Goal: Task Accomplishment & Management: Use online tool/utility

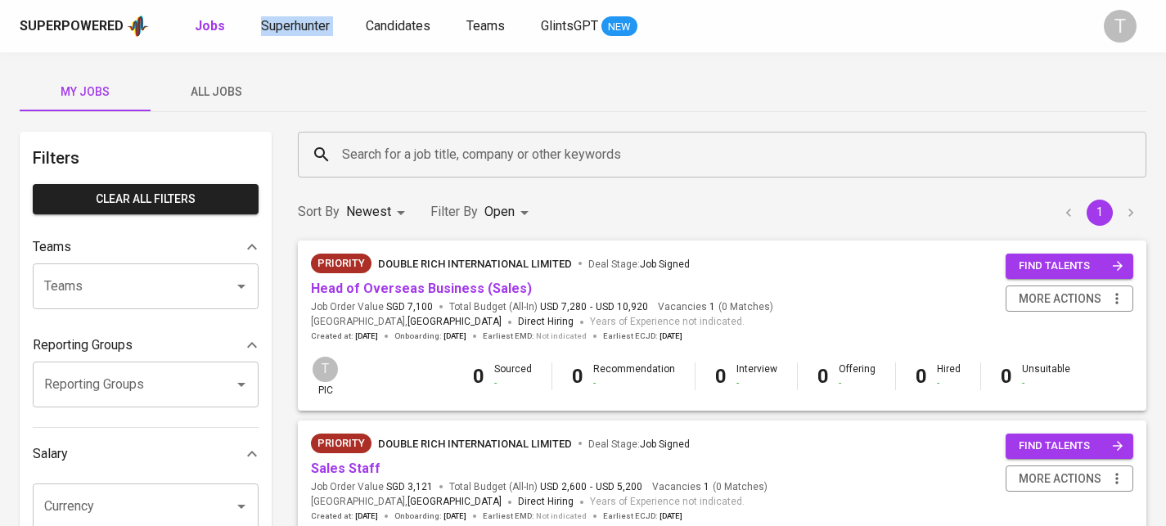
click at [227, 110] on button "All Jobs" at bounding box center [216, 91] width 131 height 39
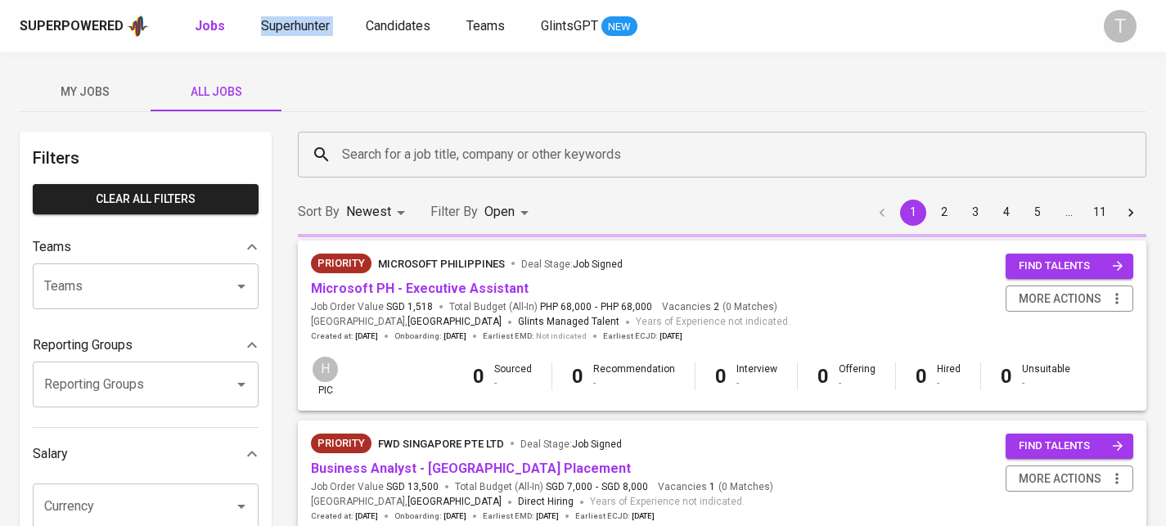
click at [234, 91] on span "All Jobs" at bounding box center [215, 92] width 111 height 20
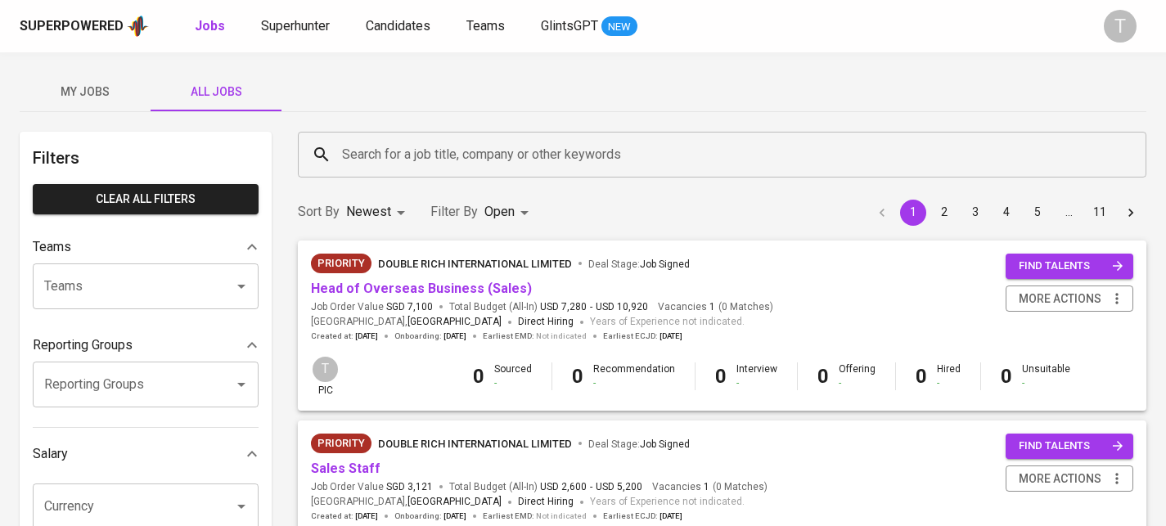
click at [163, 276] on input "Teams" at bounding box center [122, 286] width 165 height 31
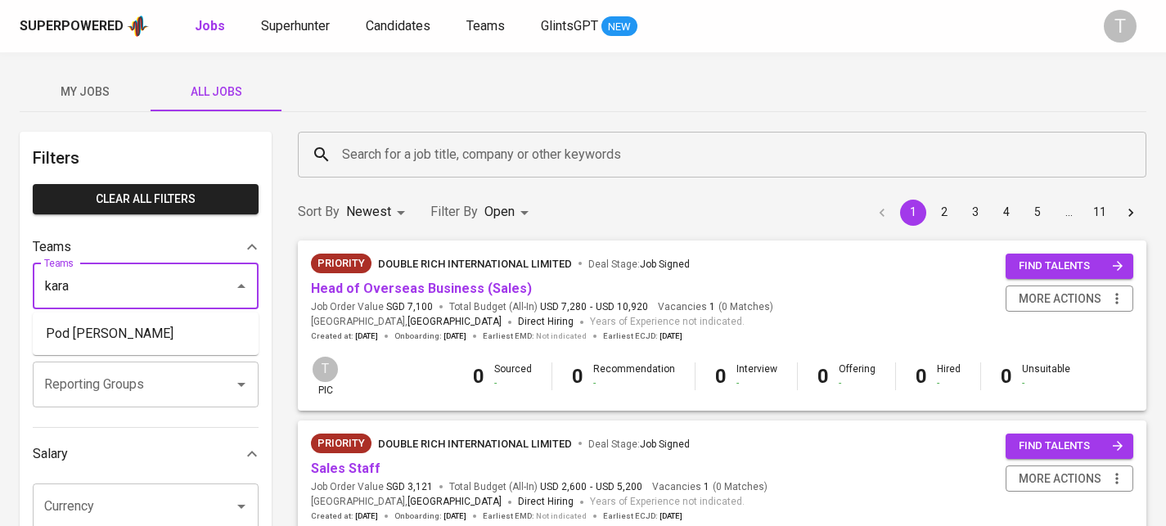
click at [200, 330] on li "Pod Kara" at bounding box center [146, 333] width 226 height 29
type input "kara"
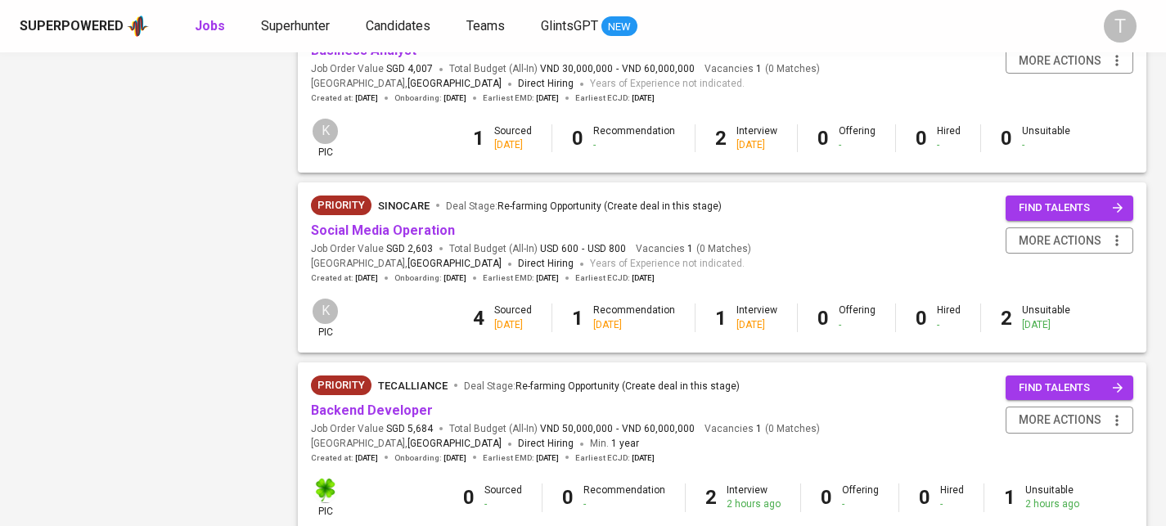
scroll to position [1619, 0]
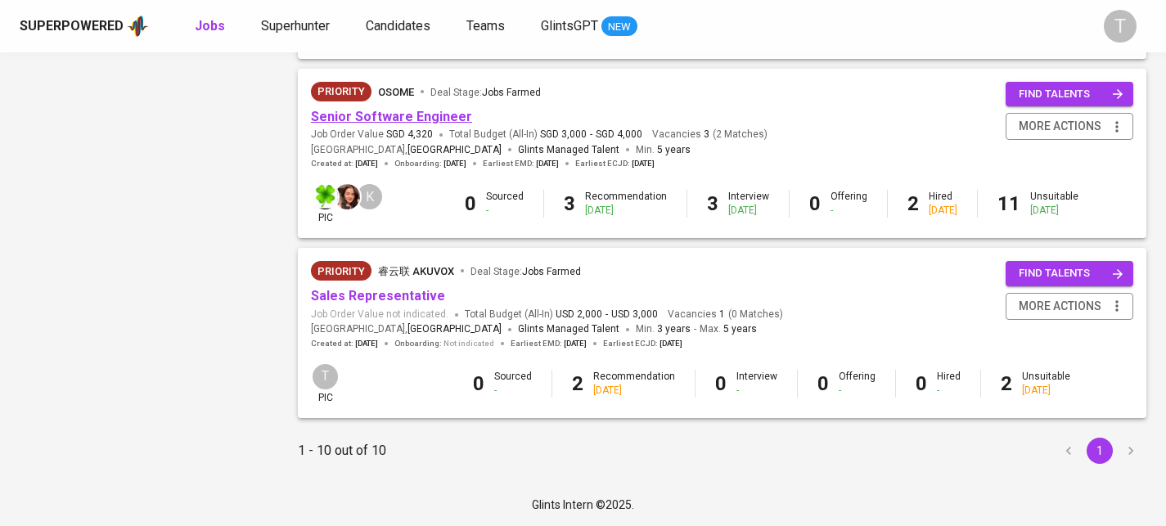
click at [372, 115] on link "Senior Software Engineer" at bounding box center [391, 117] width 161 height 16
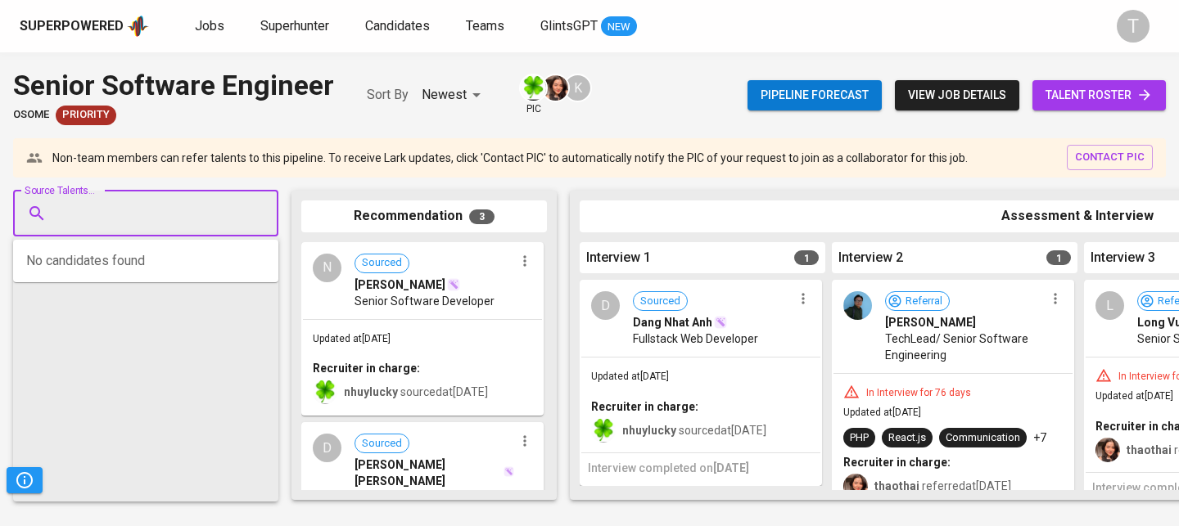
click at [166, 215] on input "Source Talents..." at bounding box center [139, 213] width 172 height 31
paste input "obrianhuynh@gmail.com"
type input "obrianhuynh@gmail.com"
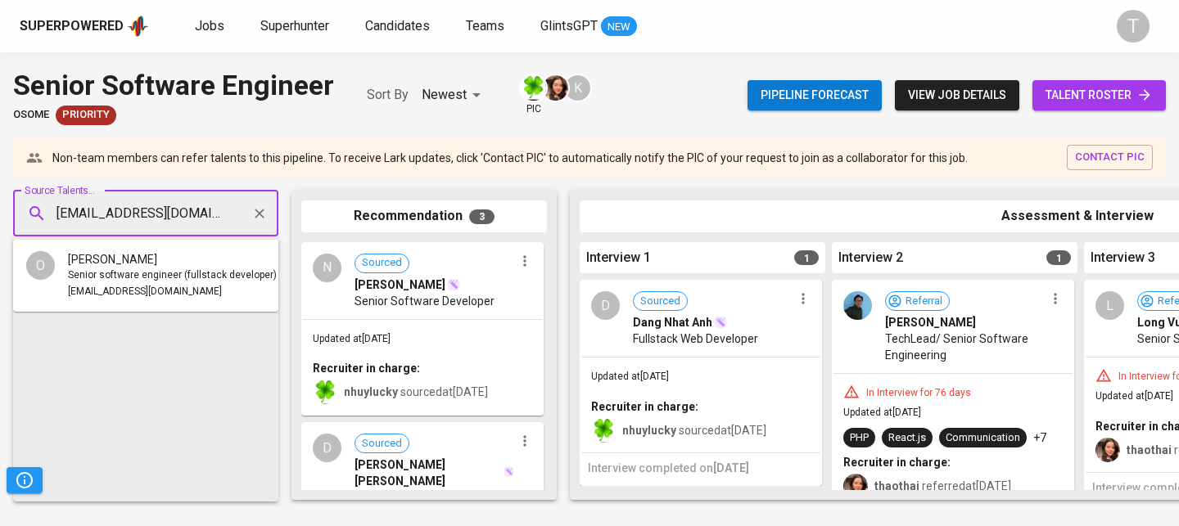
click at [179, 268] on span "Senior software engineer (fullstack developer)" at bounding box center [172, 276] width 209 height 16
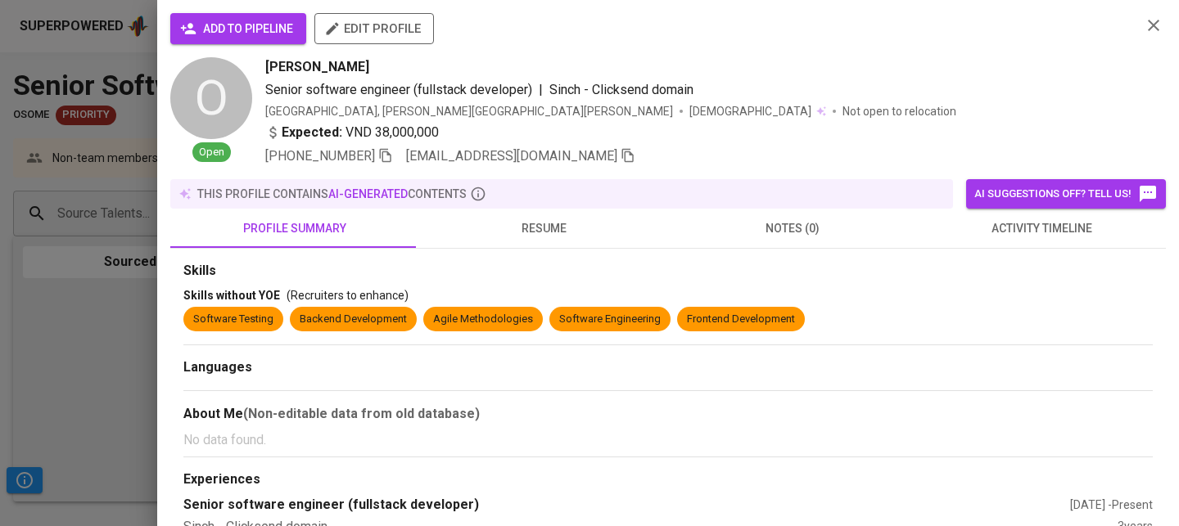
click at [259, 28] on span "add to pipeline" at bounding box center [238, 29] width 110 height 20
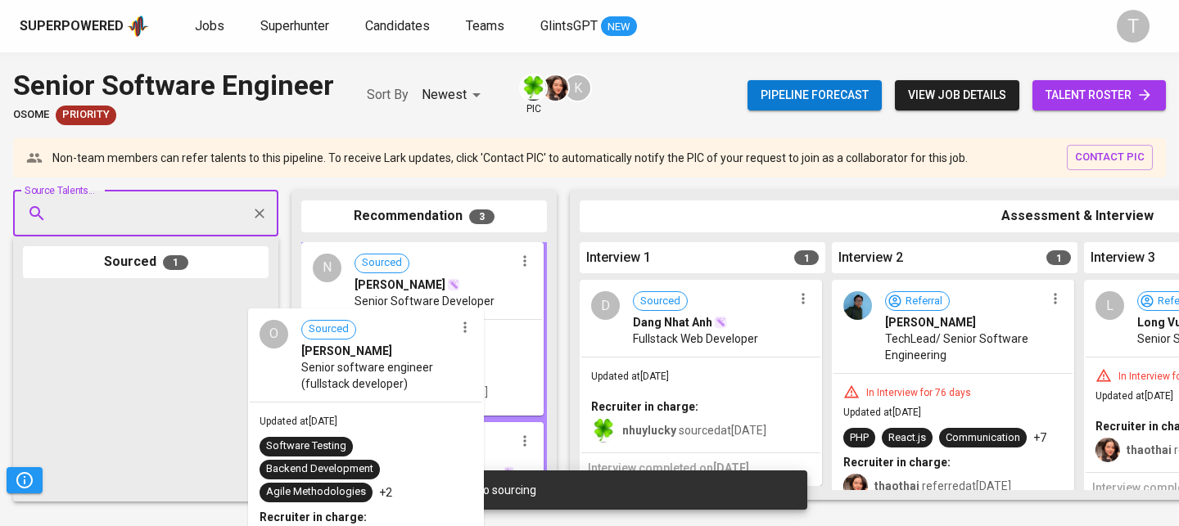
drag, startPoint x: 151, startPoint y: 339, endPoint x: 430, endPoint y: 368, distance: 280.6
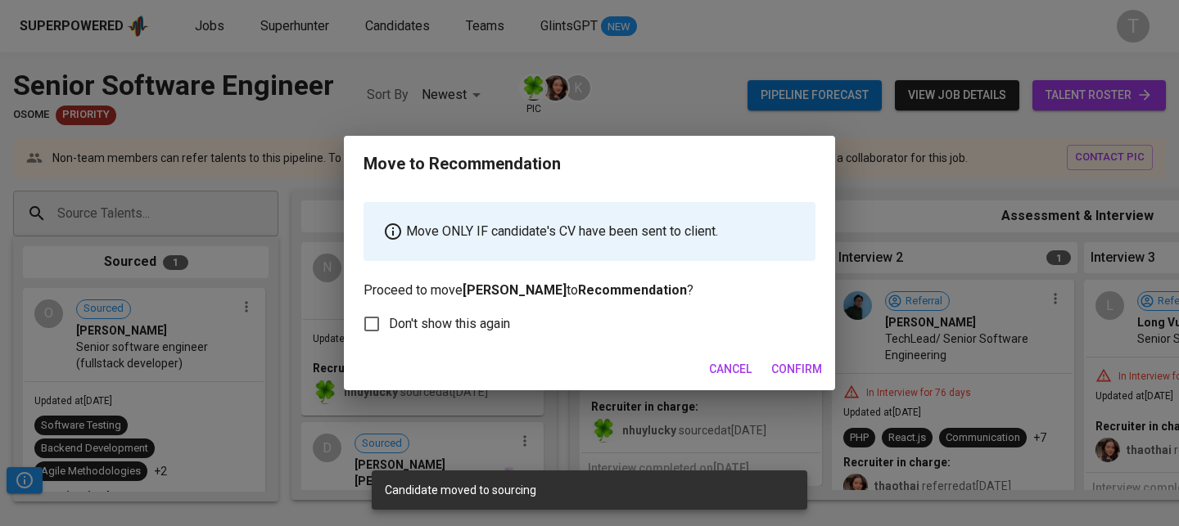
click at [787, 354] on button "Confirm" at bounding box center [796, 369] width 64 height 30
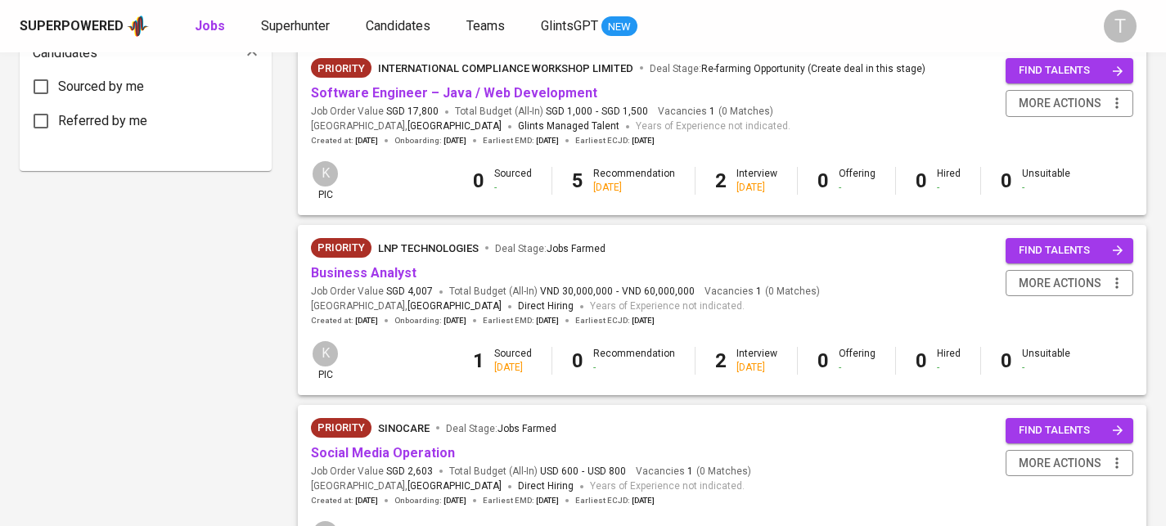
scroll to position [1027, 0]
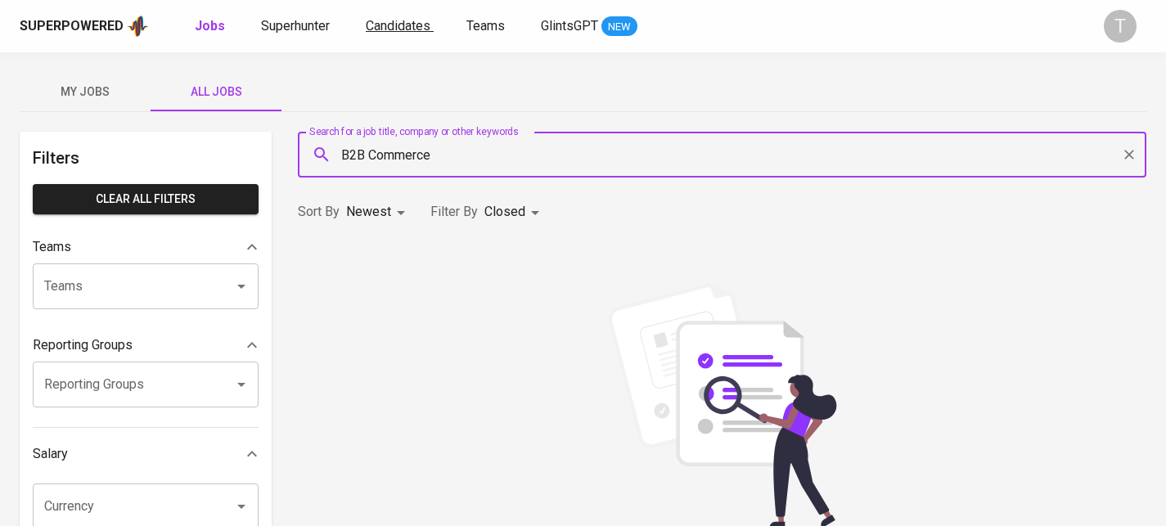
click at [409, 25] on span "Candidates" at bounding box center [398, 26] width 65 height 16
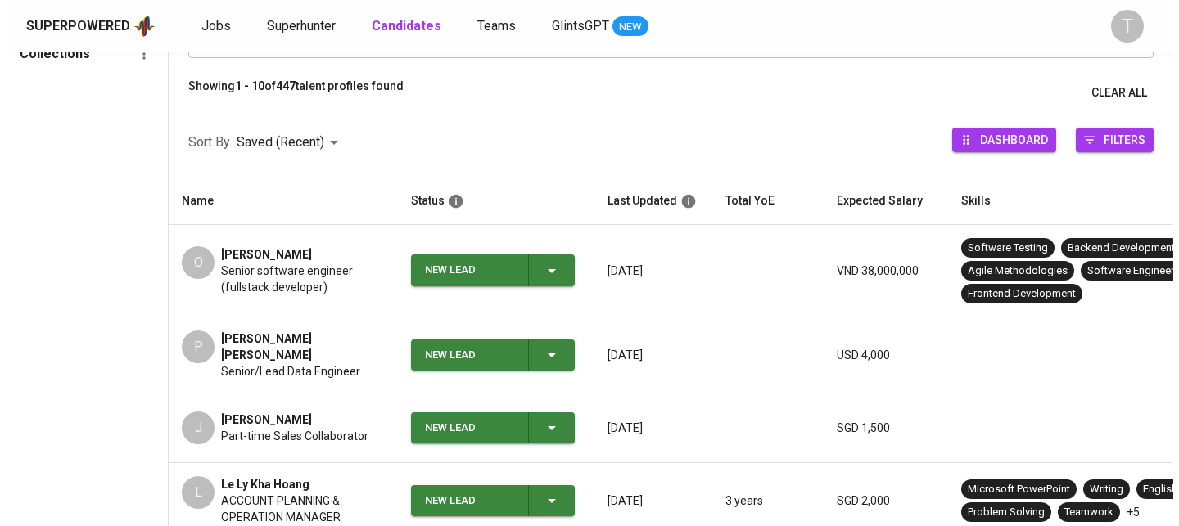
scroll to position [223, 0]
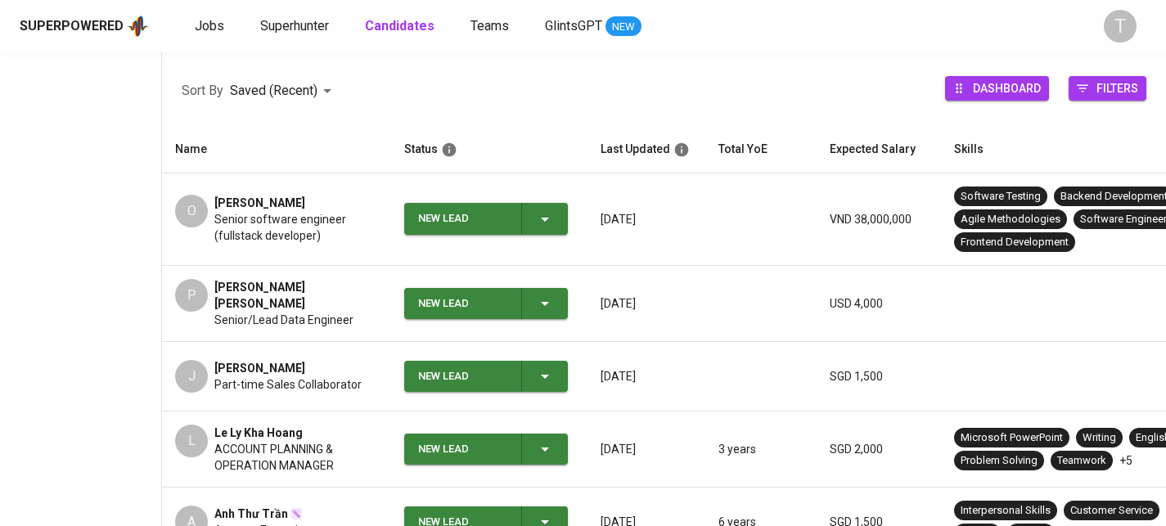
click at [370, 244] on td "O Oanh Huynh Senior software engineer (fullstack developer)" at bounding box center [276, 220] width 229 height 92
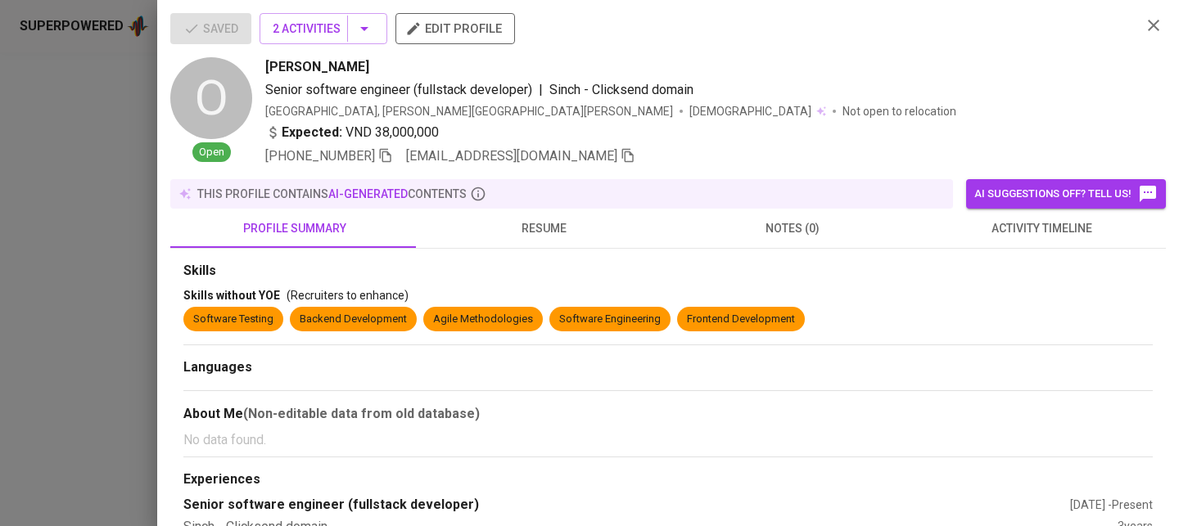
click at [559, 157] on div "+84 921-871-481 obrianhuynh@gmail.com" at bounding box center [696, 157] width 863 height 20
click at [620, 158] on icon "button" at bounding box center [627, 155] width 15 height 15
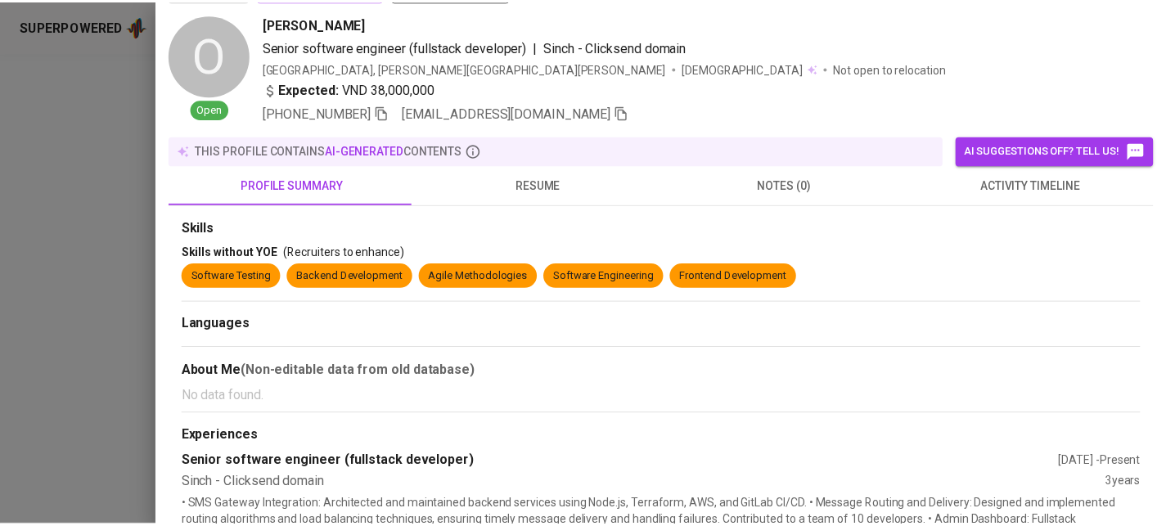
scroll to position [49, 0]
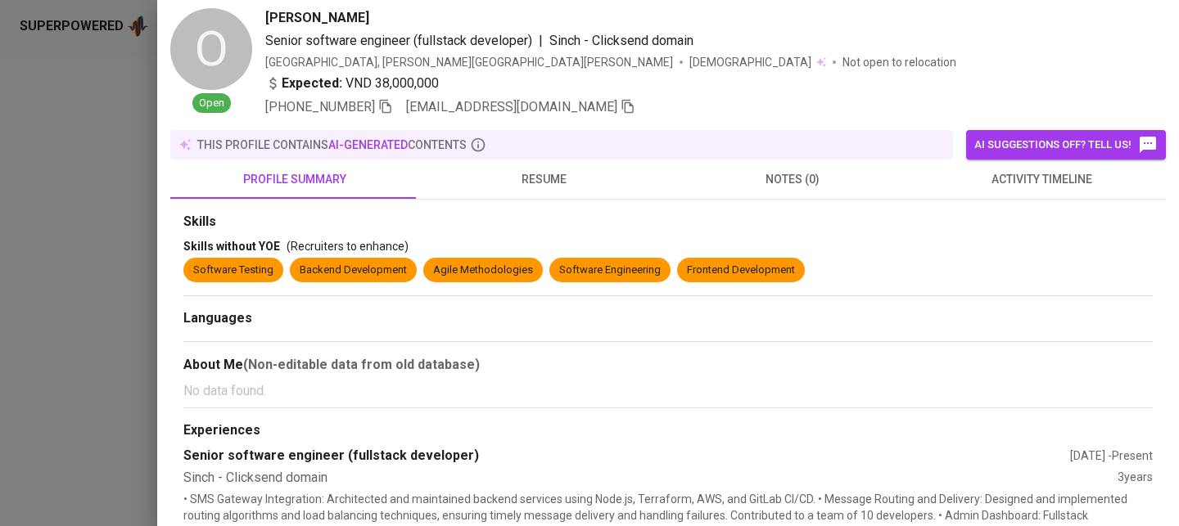
click at [28, 226] on div at bounding box center [589, 263] width 1179 height 526
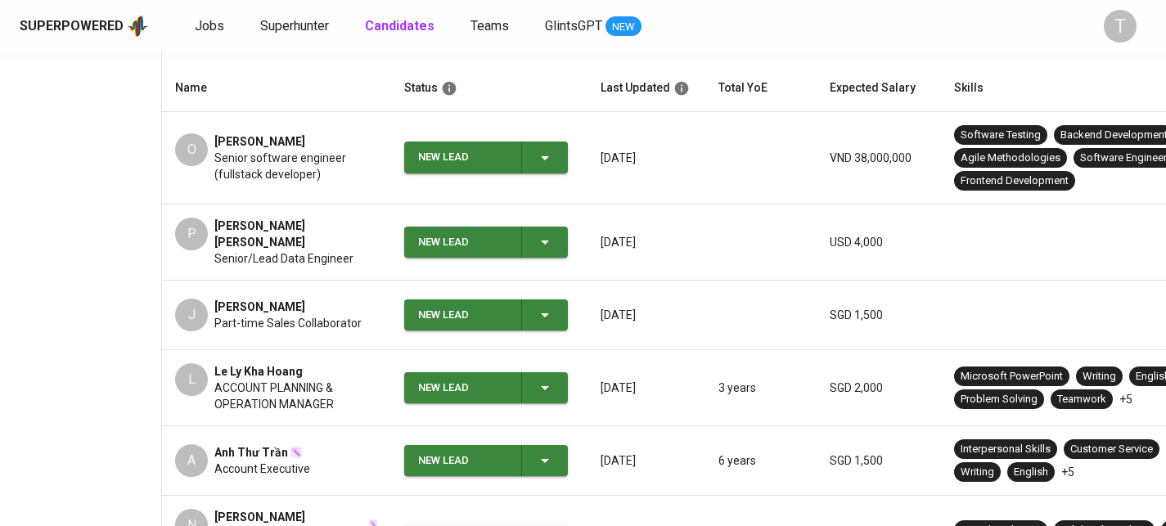
scroll to position [249, 0]
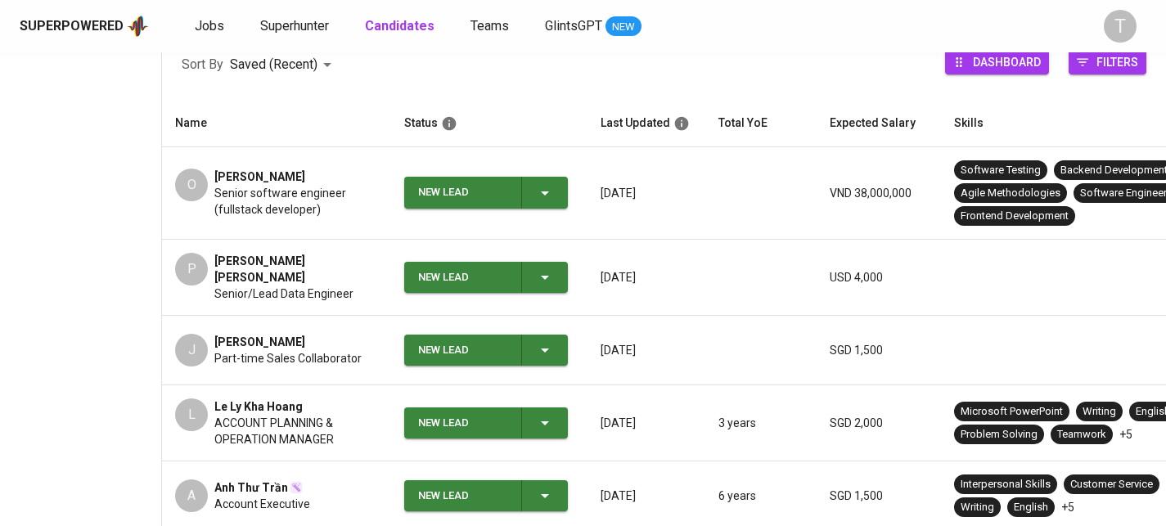
click at [368, 284] on div "P Phan Bao Minh Senior/Lead Data Engineer" at bounding box center [276, 277] width 203 height 49
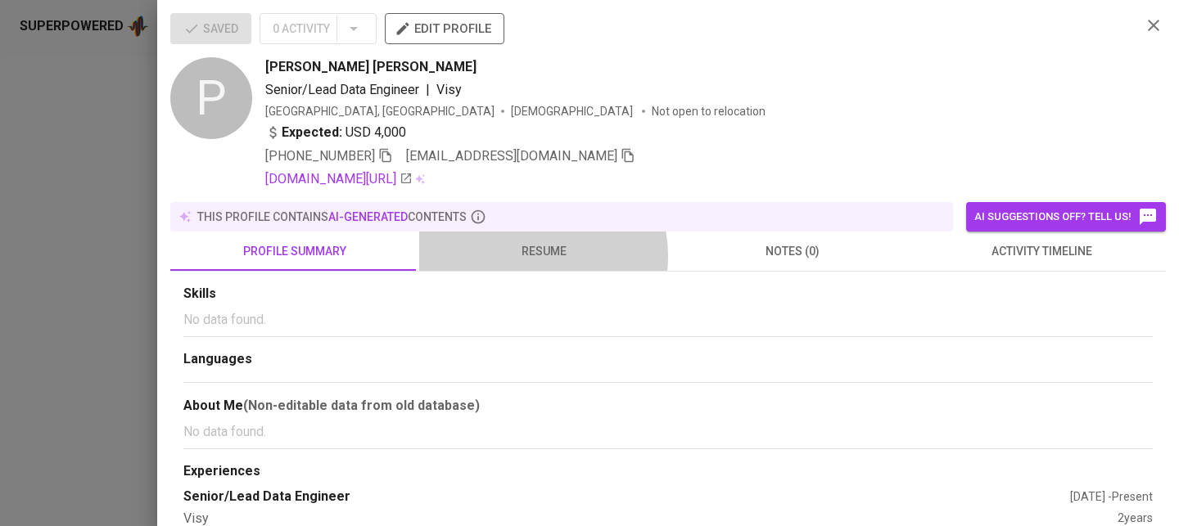
click at [523, 256] on span "resume" at bounding box center [543, 251] width 229 height 20
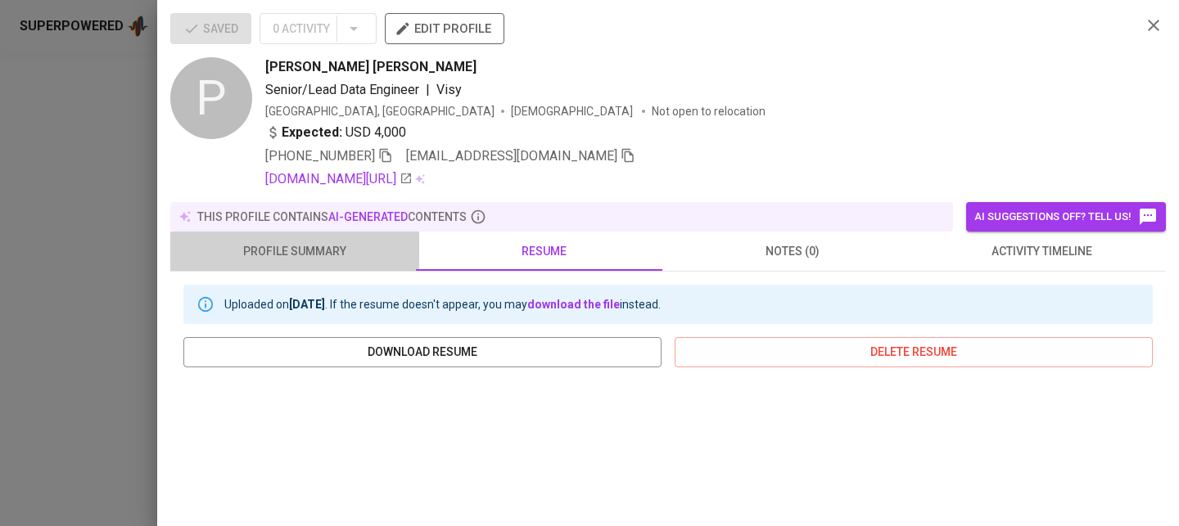
click at [349, 258] on span "profile summary" at bounding box center [294, 251] width 229 height 20
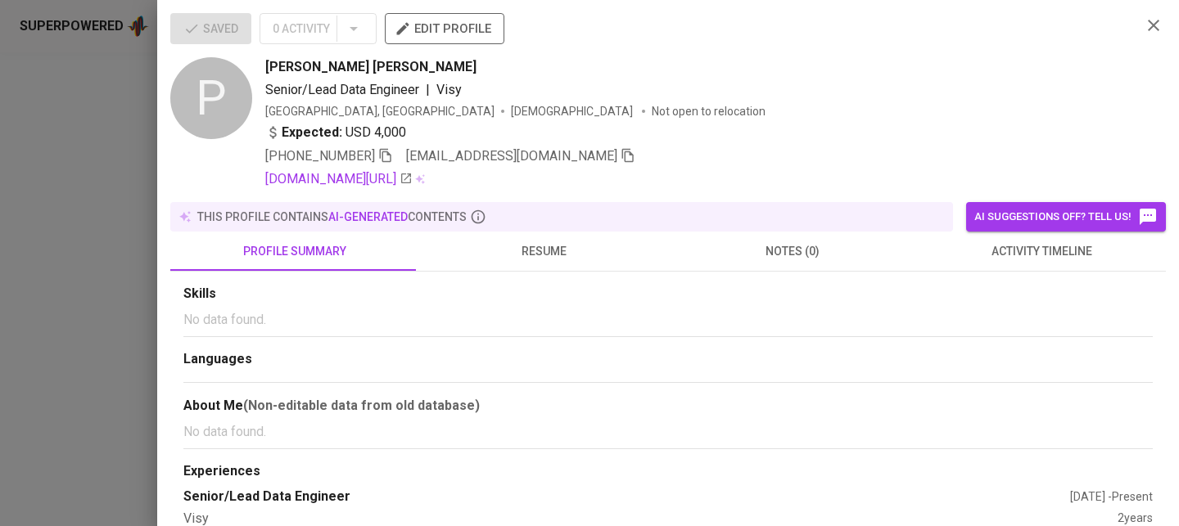
click at [620, 159] on icon "button" at bounding box center [627, 155] width 15 height 15
click at [125, 286] on div at bounding box center [589, 263] width 1179 height 526
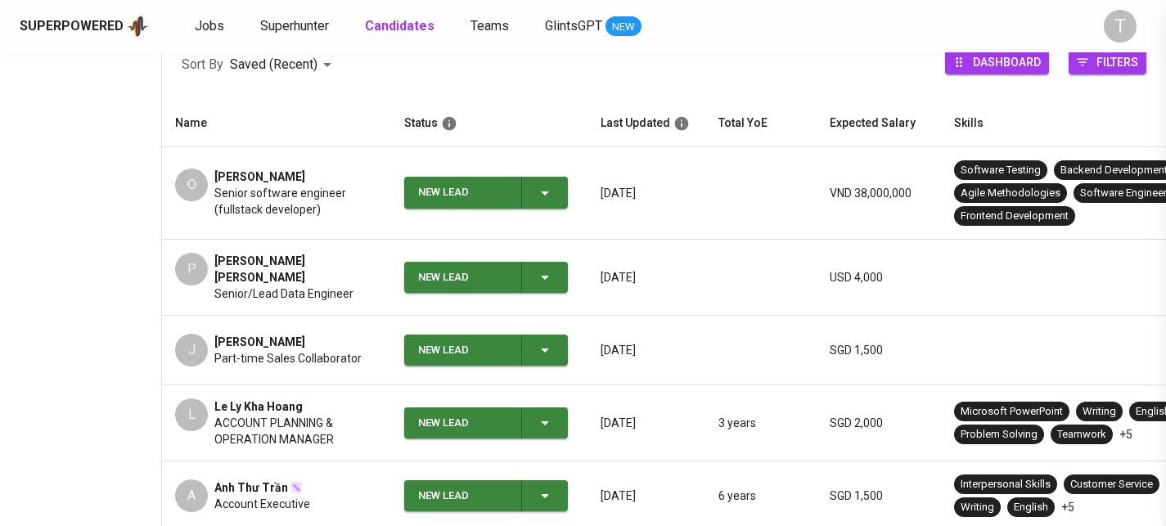
click at [125, 286] on div at bounding box center [583, 263] width 1166 height 526
click at [125, 286] on div "All Candidates Collections" at bounding box center [80, 454] width 161 height 1079
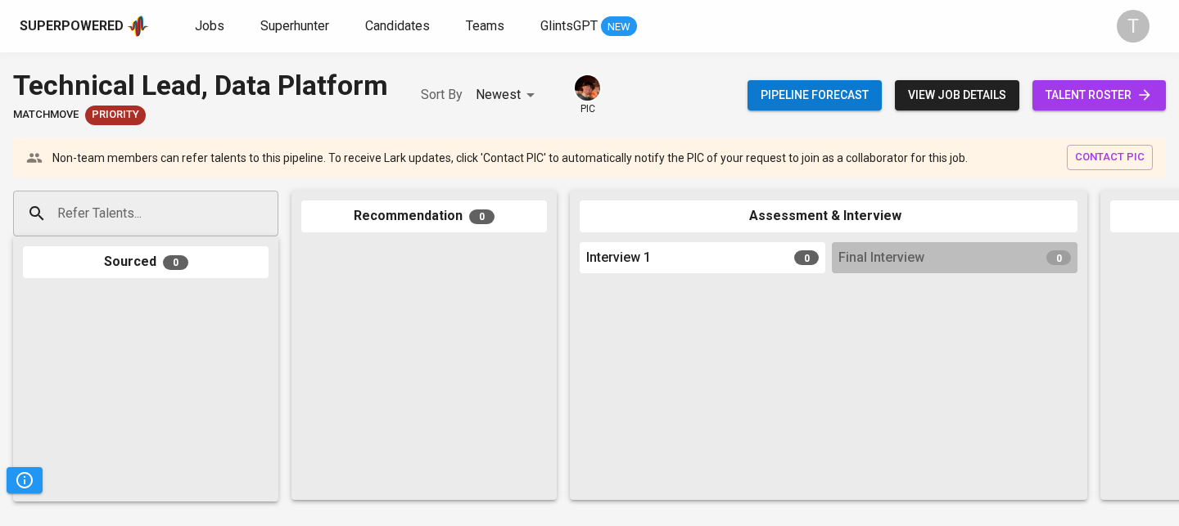
click at [576, 99] on div "pic" at bounding box center [587, 95] width 29 height 43
click at [115, 199] on input "Refer Talents..." at bounding box center [139, 213] width 172 height 31
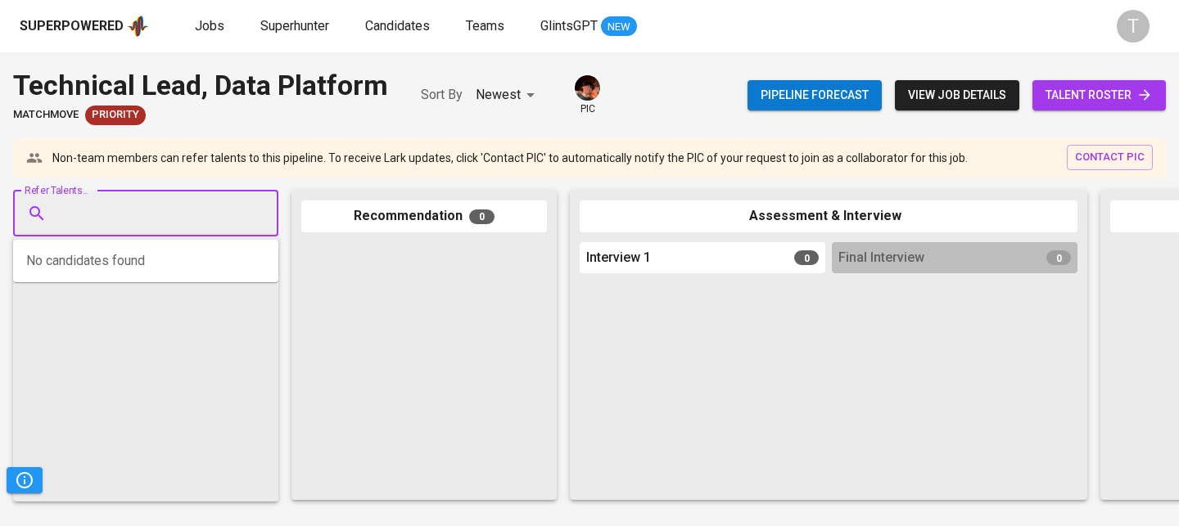
paste input "pbminh111198@gmail.com"
type input "pbminh111198@gmail.com"
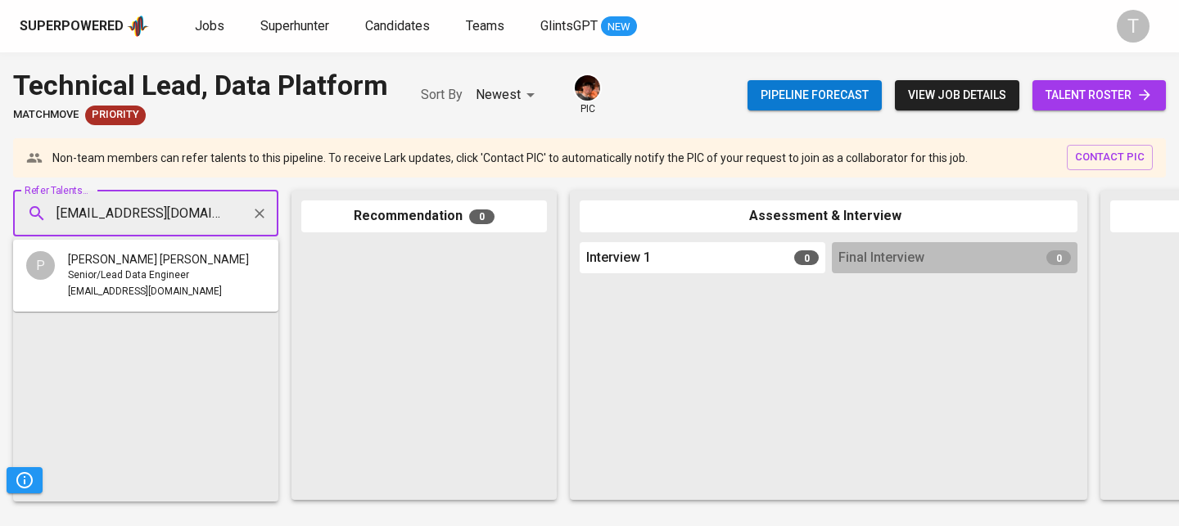
click at [151, 264] on div "Phan Bao Minh" at bounding box center [158, 259] width 181 height 16
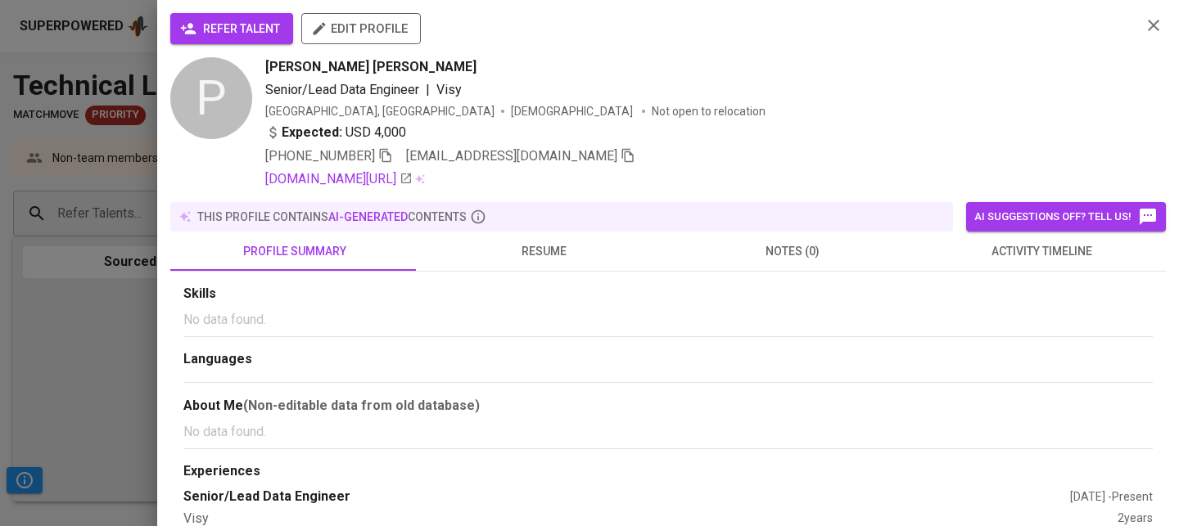
click at [241, 19] on span "refer talent" at bounding box center [231, 29] width 97 height 20
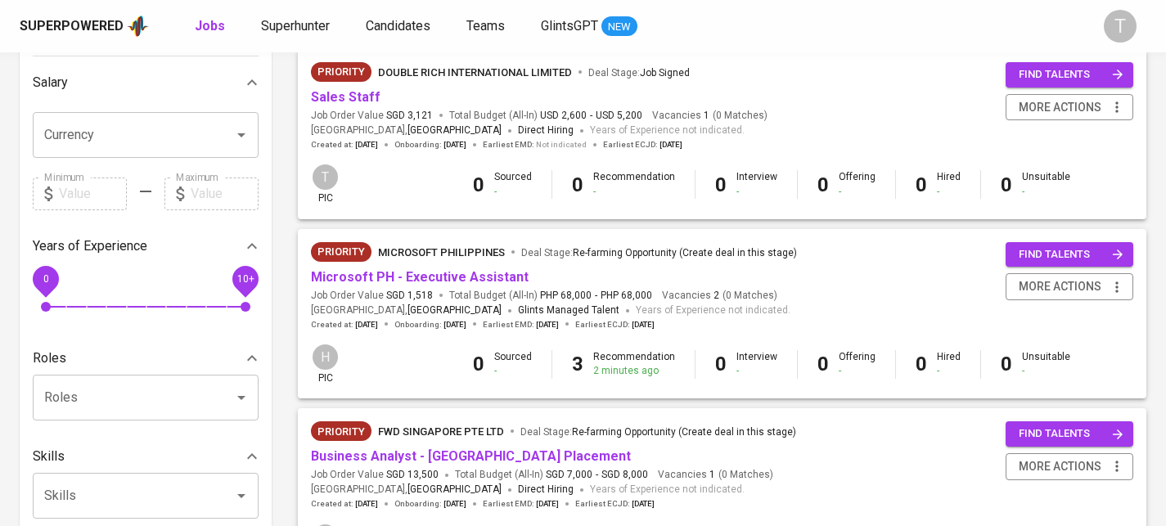
scroll to position [720, 0]
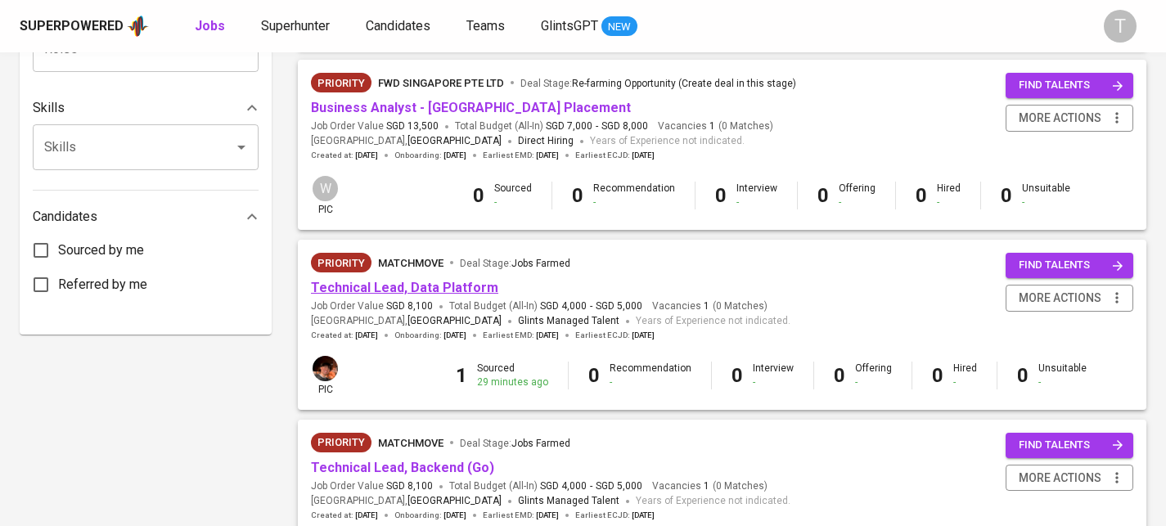
click at [408, 295] on link "Technical Lead, Data Platform" at bounding box center [404, 288] width 187 height 16
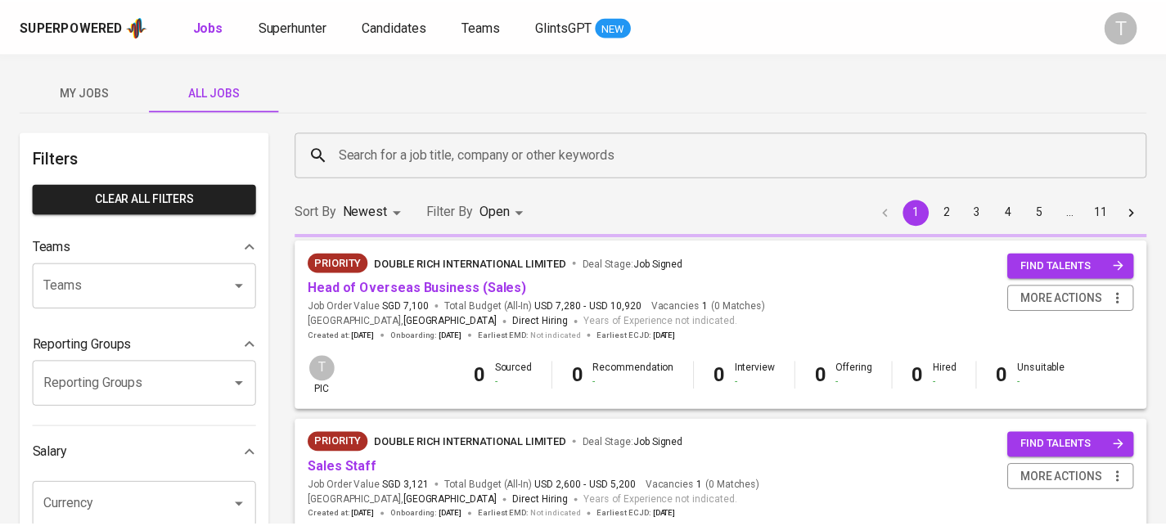
scroll to position [720, 0]
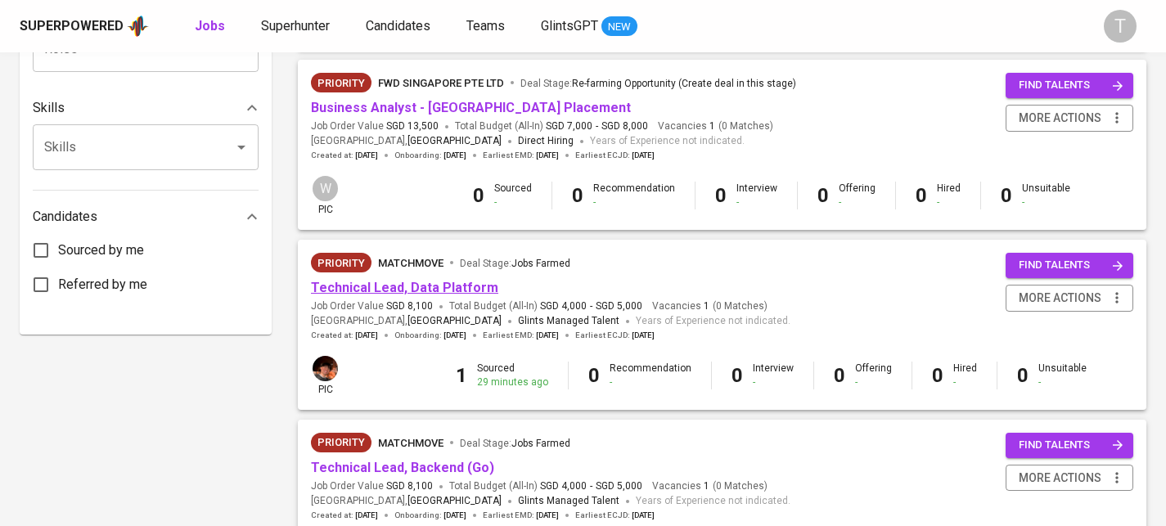
click at [422, 295] on link "Technical Lead, Data Platform" at bounding box center [404, 288] width 187 height 16
